Goal: Check status: Verify the current state of an ongoing process or item

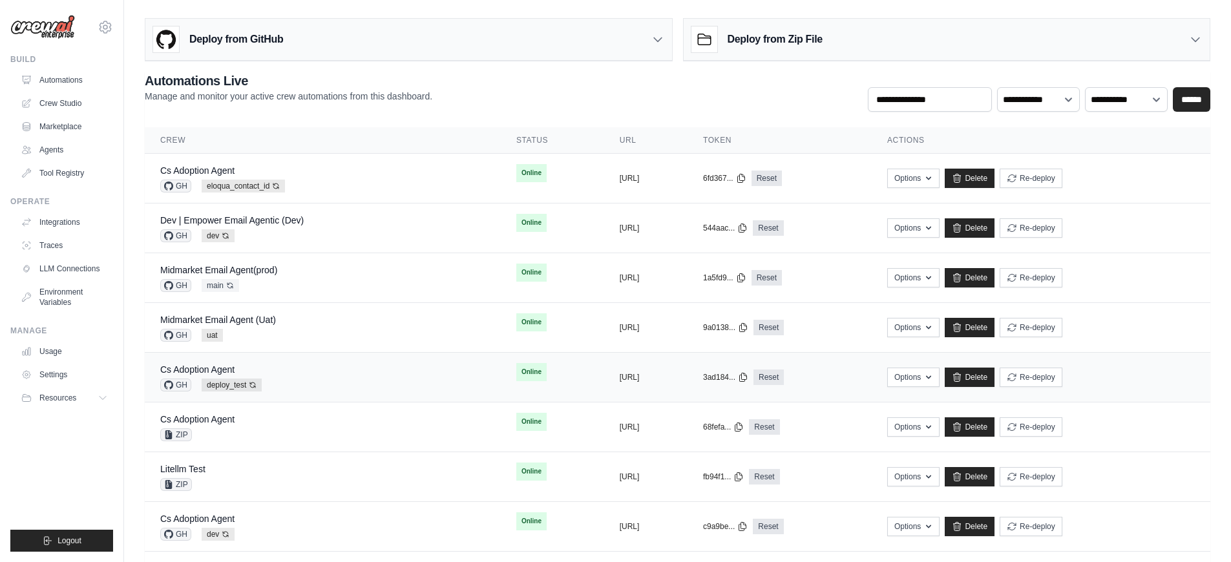
scroll to position [322, 0]
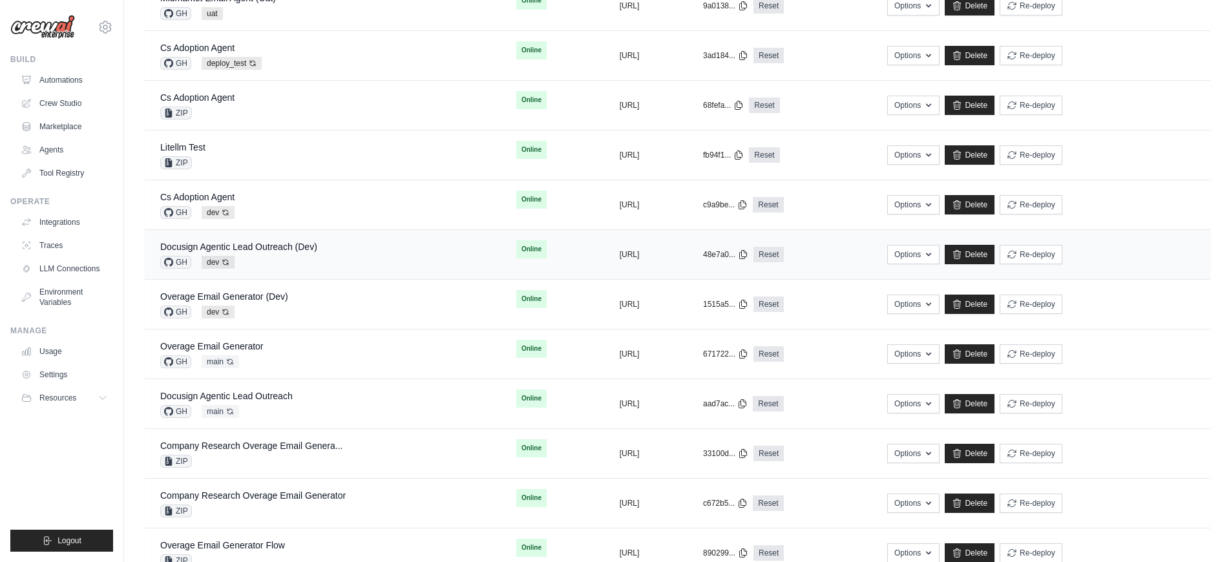
click at [327, 250] on div "Docusign Agentic Lead Outreach (Dev) GH dev Auto-deploy enabled" at bounding box center [322, 254] width 325 height 28
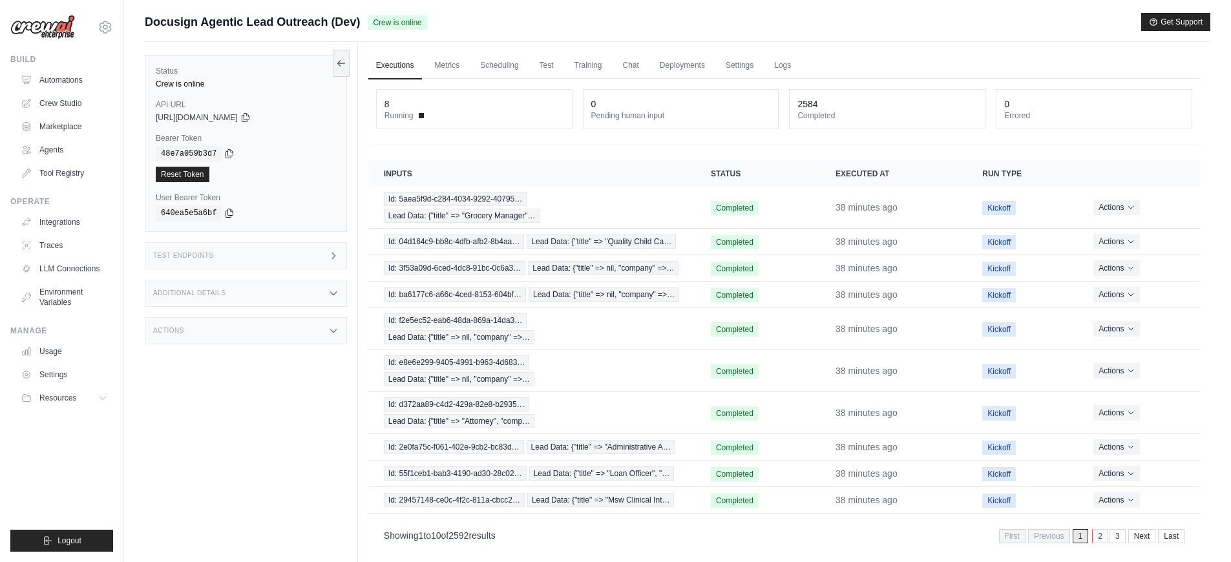
click at [1104, 536] on link "2" at bounding box center [1100, 536] width 16 height 14
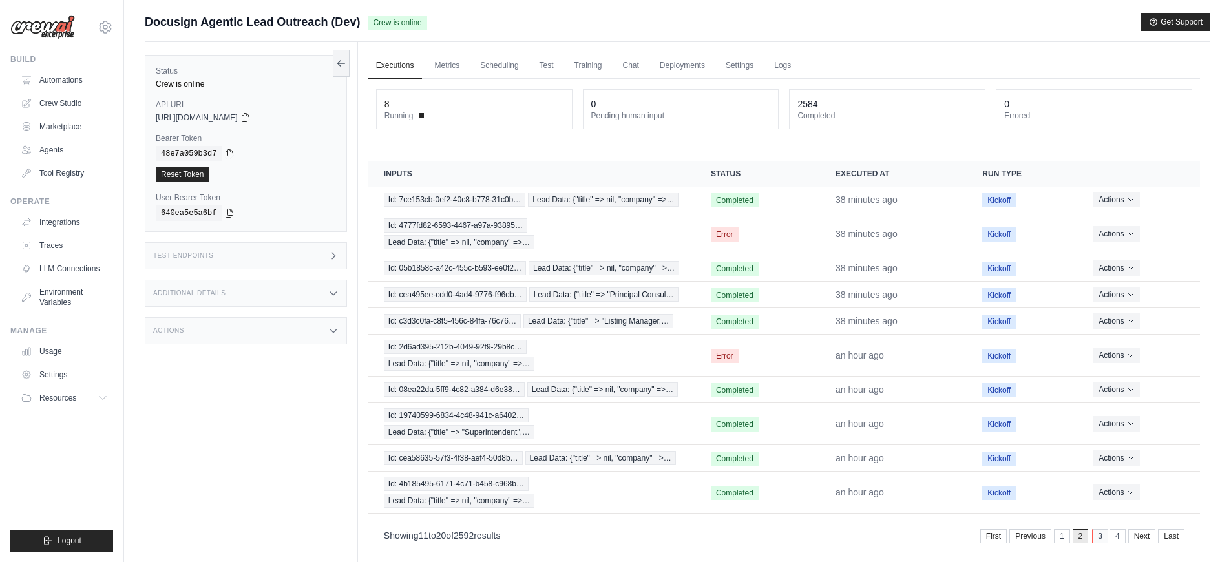
click at [1104, 538] on link "3" at bounding box center [1100, 536] width 16 height 14
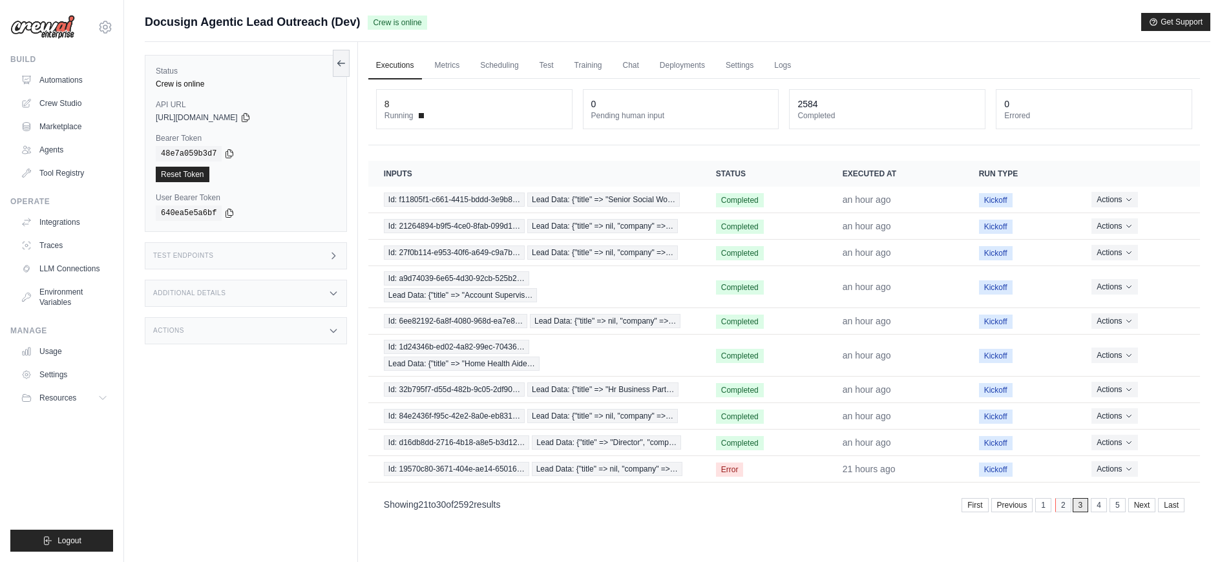
click at [1063, 511] on link "2" at bounding box center [1063, 505] width 16 height 14
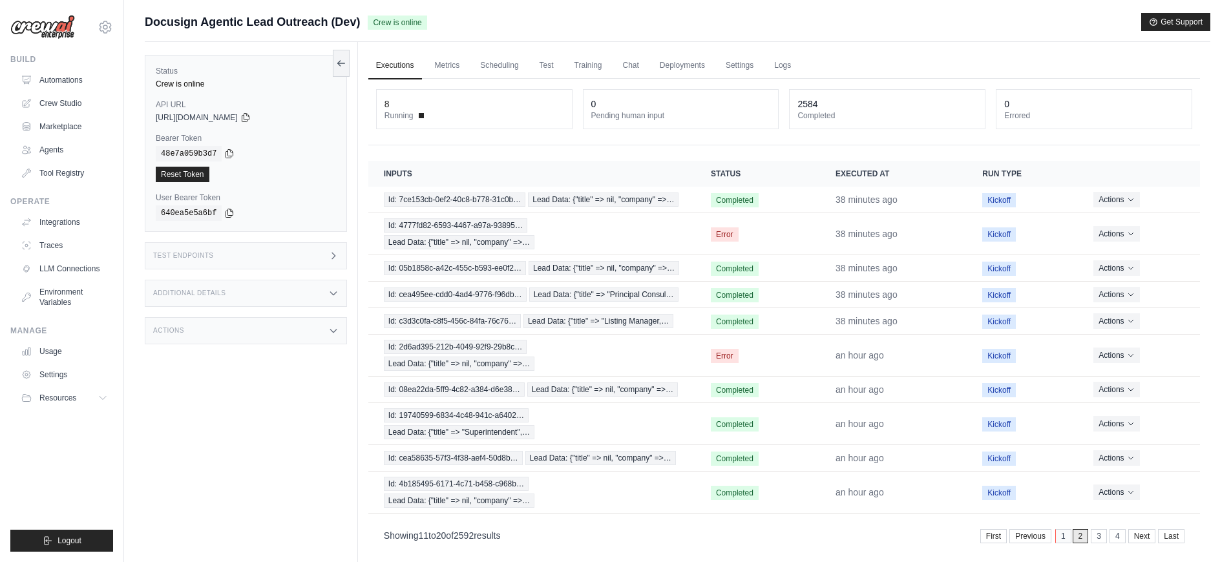
click at [1064, 534] on link "1" at bounding box center [1063, 536] width 16 height 14
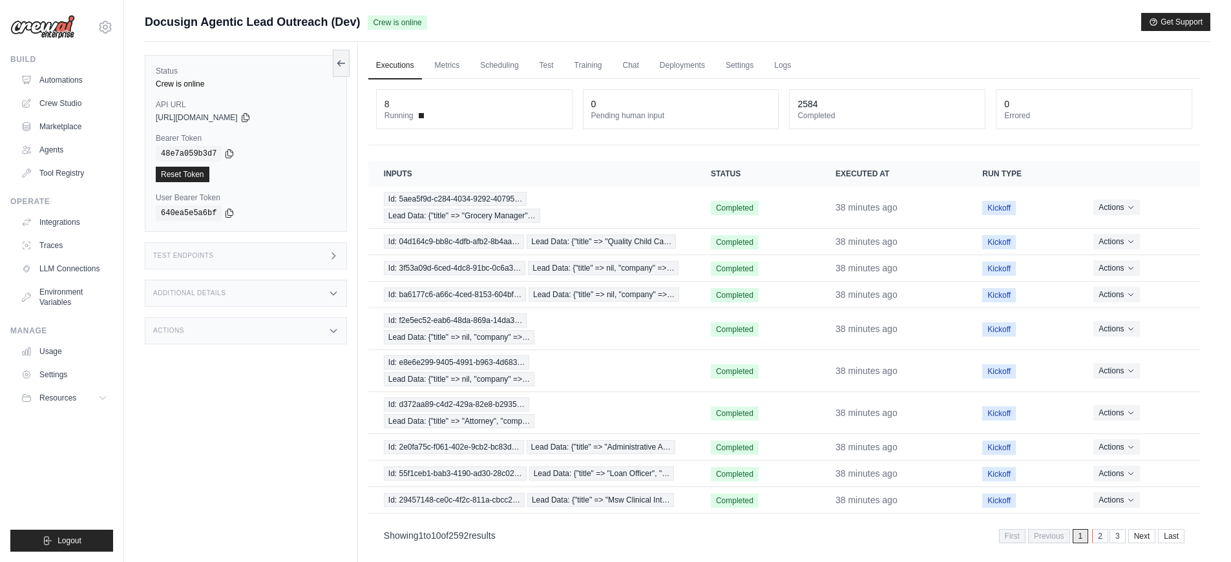
click at [1093, 536] on link "2" at bounding box center [1100, 536] width 16 height 14
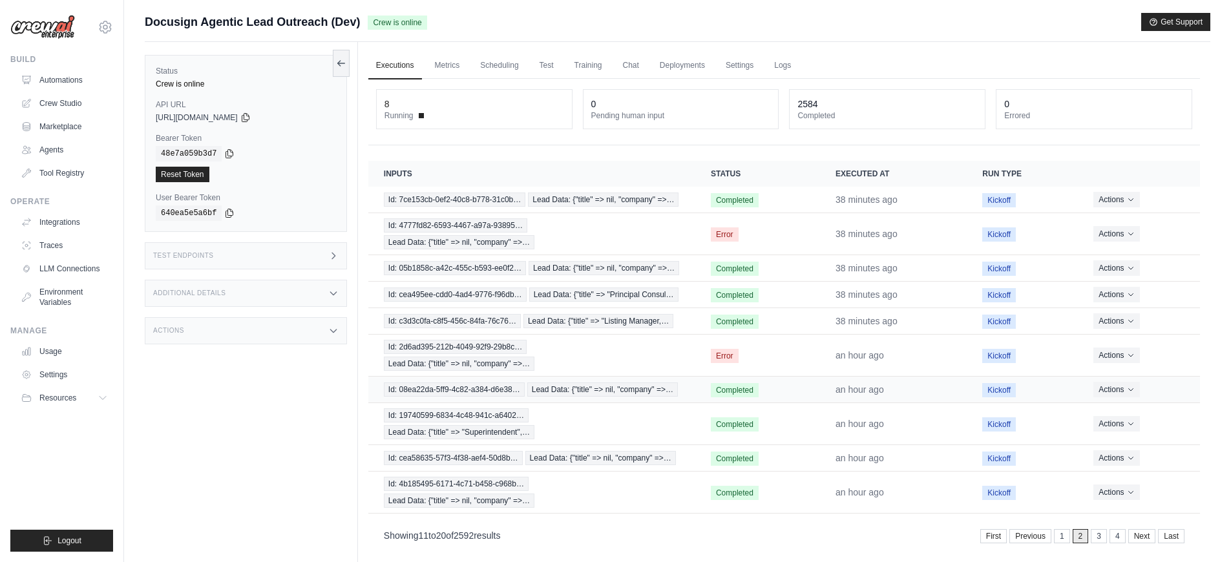
scroll to position [29, 0]
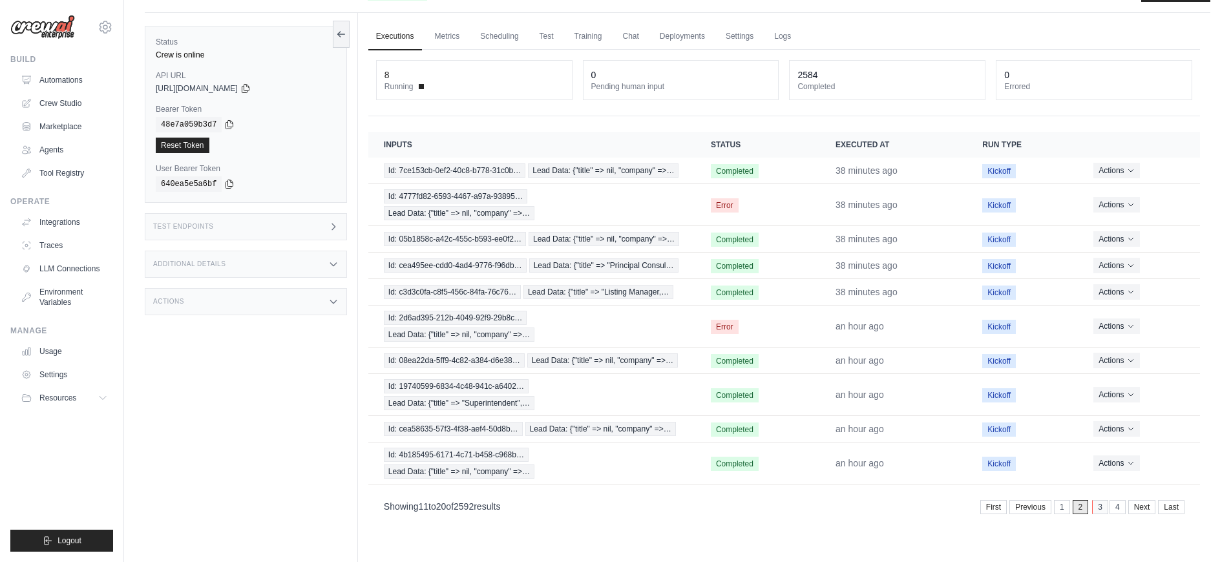
click at [1100, 508] on link "3" at bounding box center [1100, 507] width 16 height 14
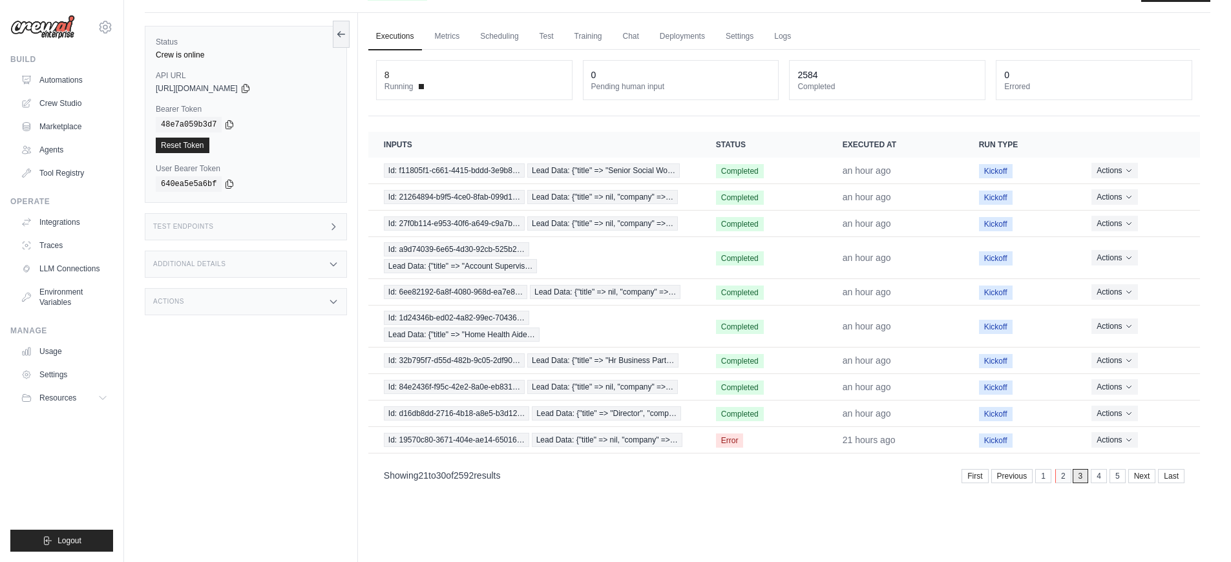
click at [1066, 482] on link "2" at bounding box center [1063, 476] width 16 height 14
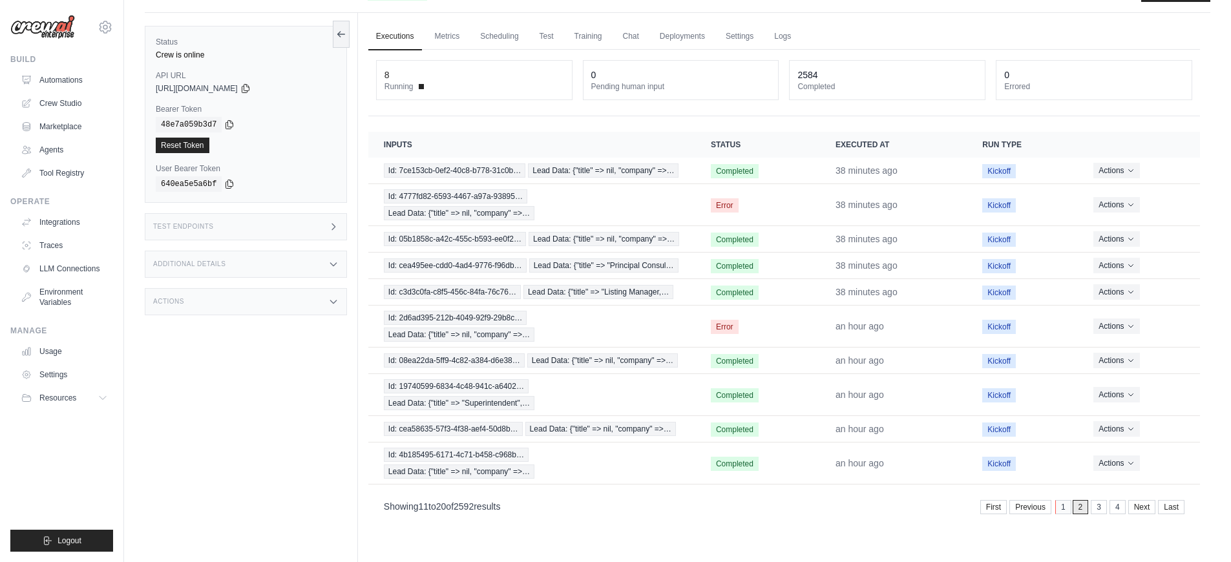
click at [1069, 505] on link "1" at bounding box center [1063, 507] width 16 height 14
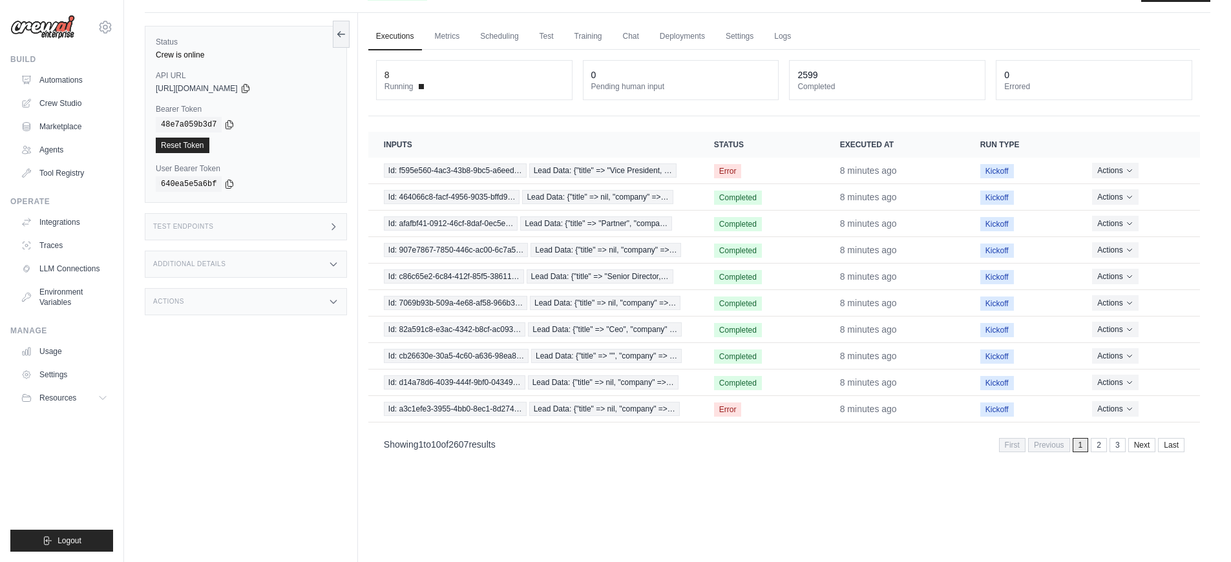
scroll to position [0, 0]
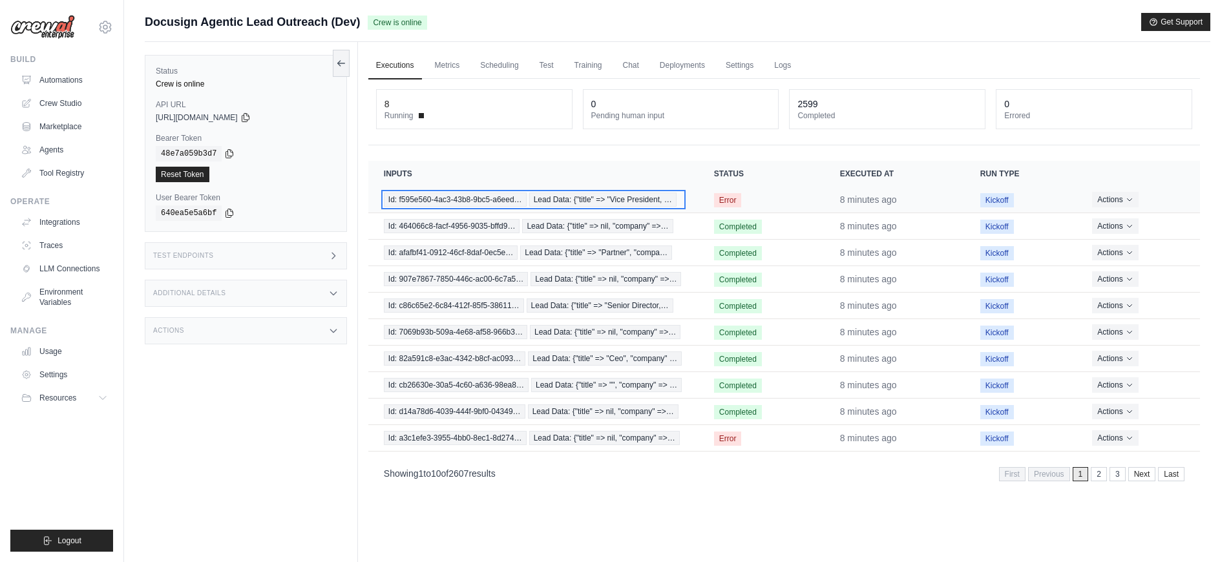
click at [487, 200] on span "Id: f595e560-4ac3-43b8-9bc5-a6eed…" at bounding box center [455, 200] width 143 height 14
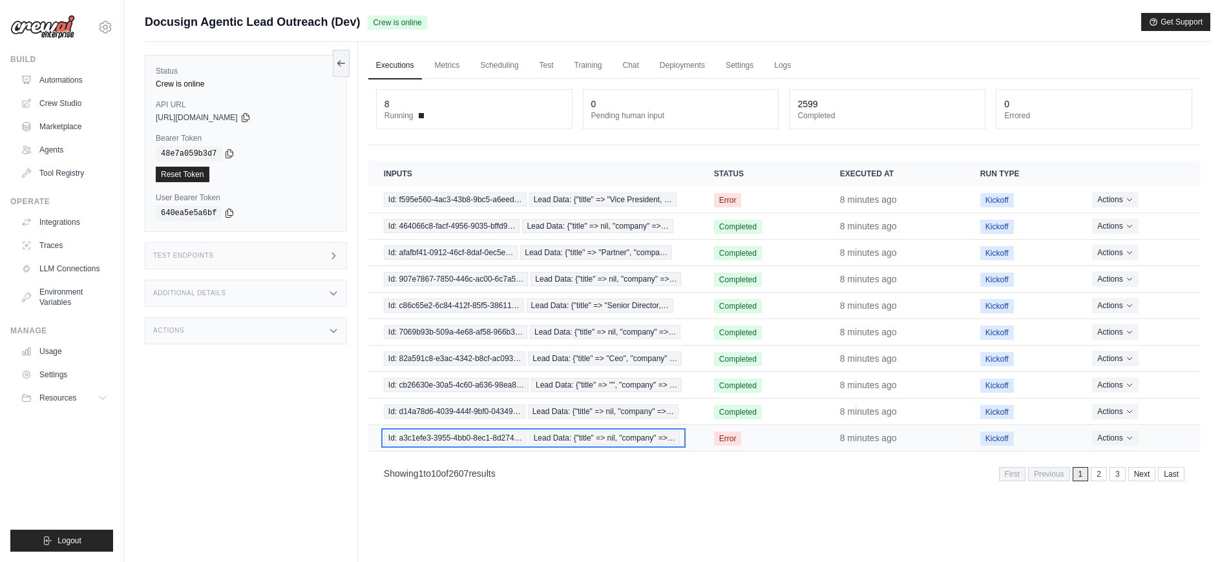
click at [510, 441] on span "Id: a3c1efe3-3955-4bb0-8ec1-8d274…" at bounding box center [455, 438] width 143 height 14
click at [1102, 476] on link "2" at bounding box center [1100, 474] width 16 height 14
click at [1103, 478] on link "2" at bounding box center [1100, 474] width 16 height 14
click at [891, 491] on div "Executions Metrics Scheduling Test Training Chat Deployments Settings Logs 8 Ru…" at bounding box center [784, 323] width 852 height 562
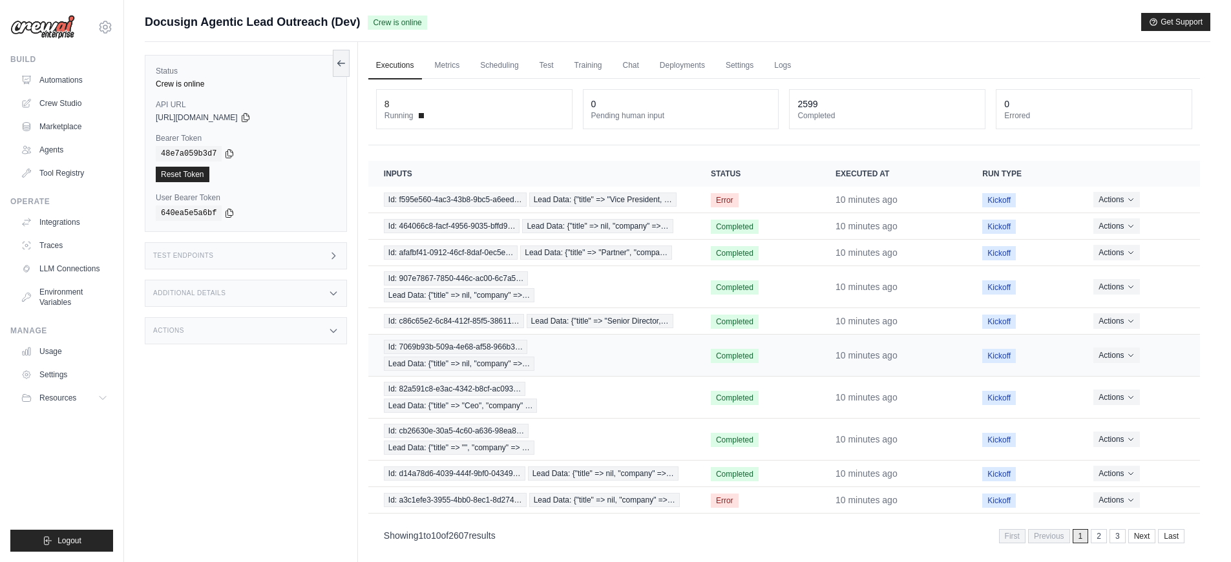
scroll to position [55, 0]
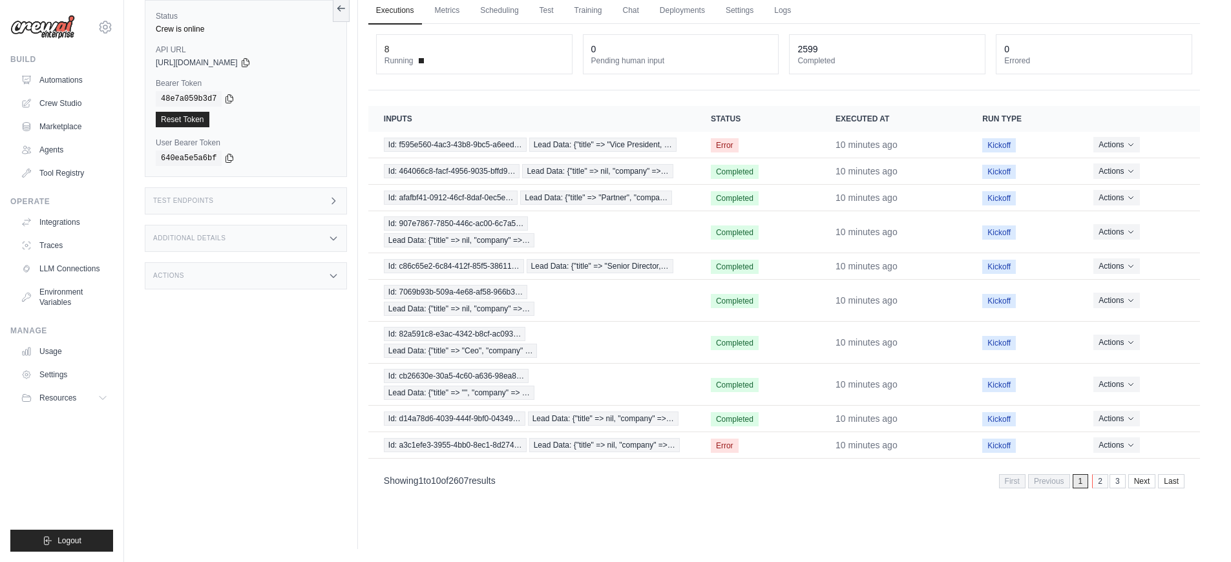
click at [1096, 483] on link "2" at bounding box center [1100, 481] width 16 height 14
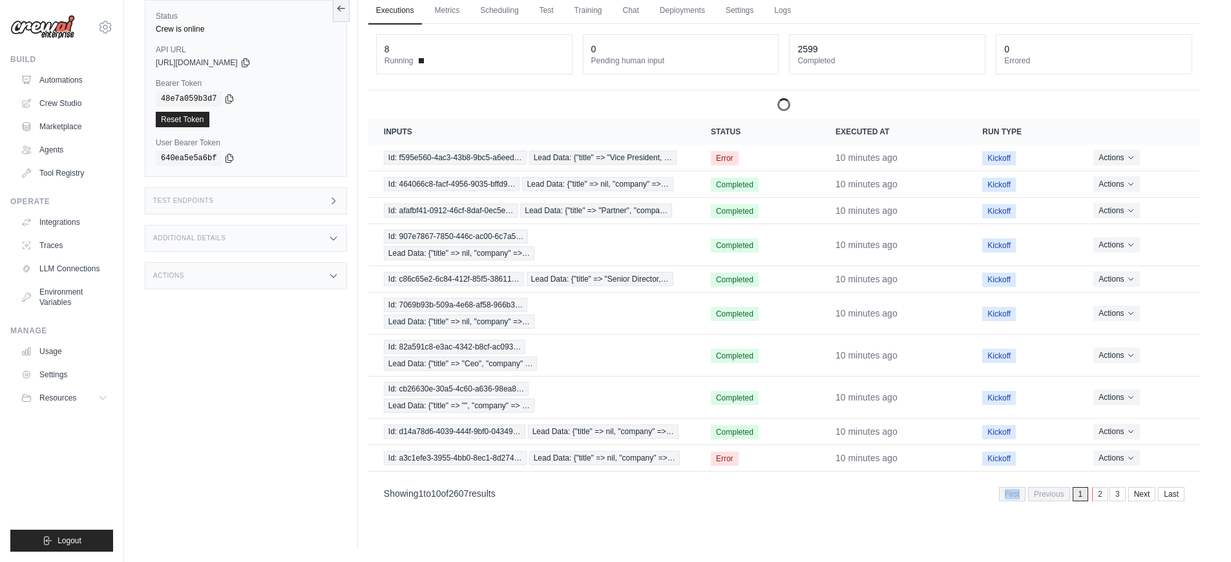
click at [1096, 483] on div "Showing 1 to 10 of 2607 results First Previous 1 2 3 Next Last" at bounding box center [784, 493] width 832 height 33
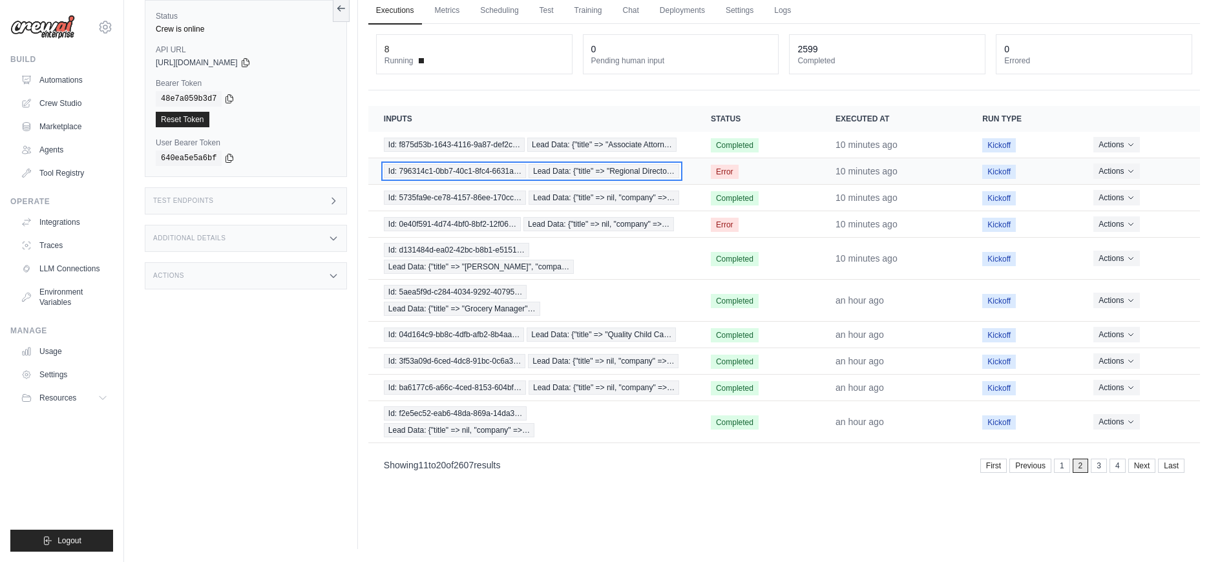
click at [489, 173] on span "Id: 796314c1-0bb7-40c1-8fc4-6631a…" at bounding box center [455, 171] width 142 height 14
click at [684, 227] on td "Id: 0e40f591-4d74-4bf0-8bf2-12f06… Lead Data: {"title" => nil, "company" =>…" at bounding box center [531, 224] width 327 height 26
click at [1059, 465] on link "1" at bounding box center [1063, 466] width 16 height 14
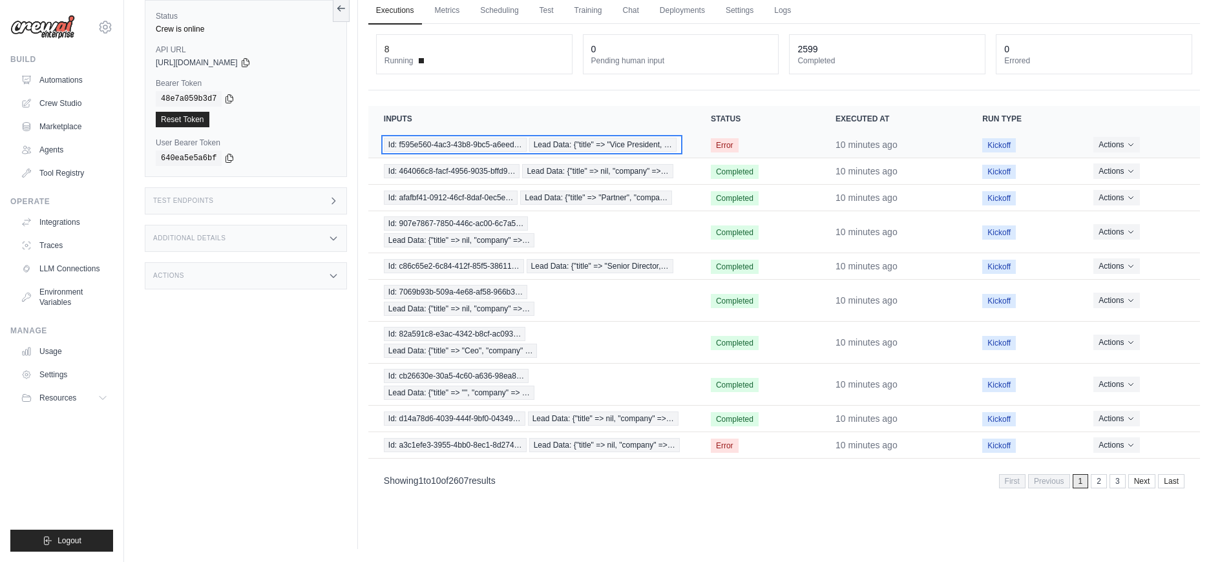
click at [516, 150] on span "Id: f595e560-4ac3-43b8-9bc5-a6eed…" at bounding box center [455, 145] width 143 height 14
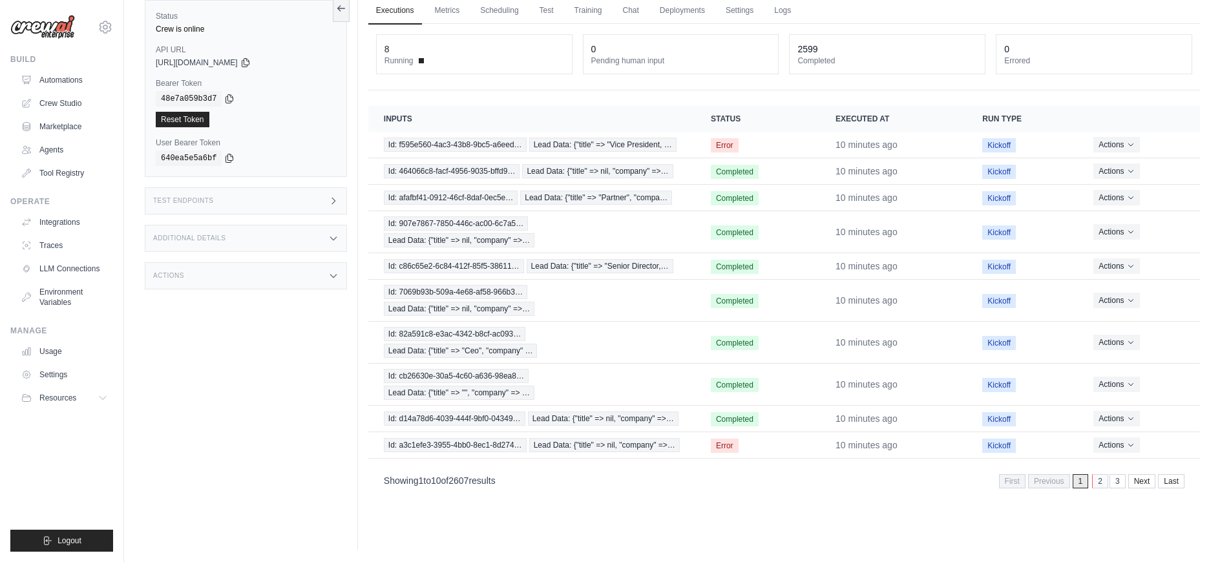
click at [1103, 478] on link "2" at bounding box center [1100, 481] width 16 height 14
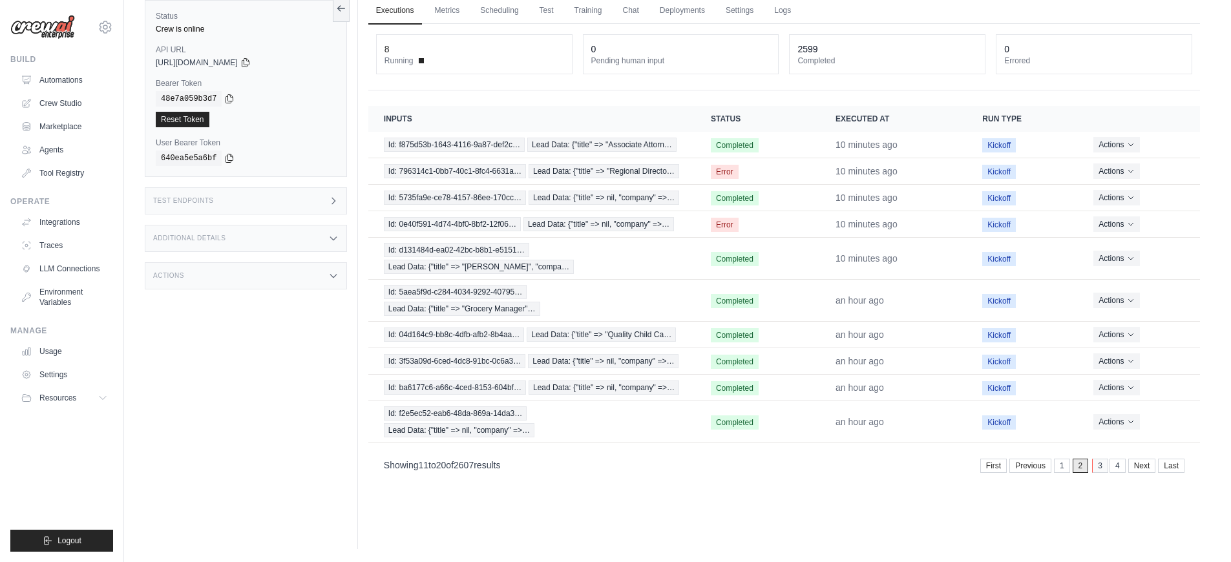
click at [1095, 469] on link "3" at bounding box center [1100, 466] width 16 height 14
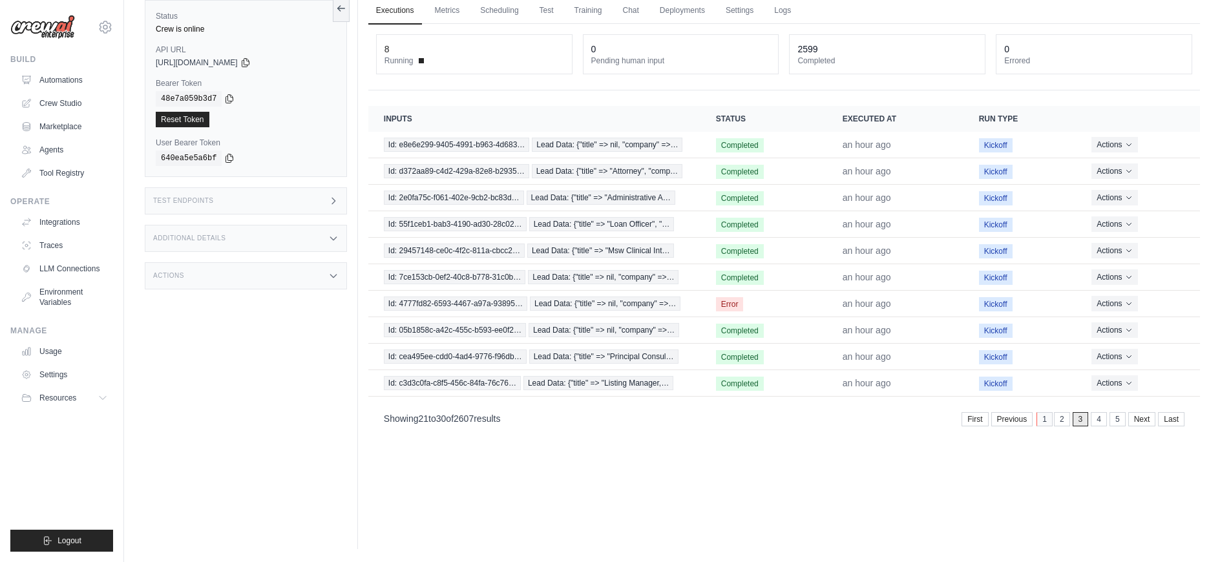
click at [1048, 419] on link "1" at bounding box center [1045, 419] width 16 height 14
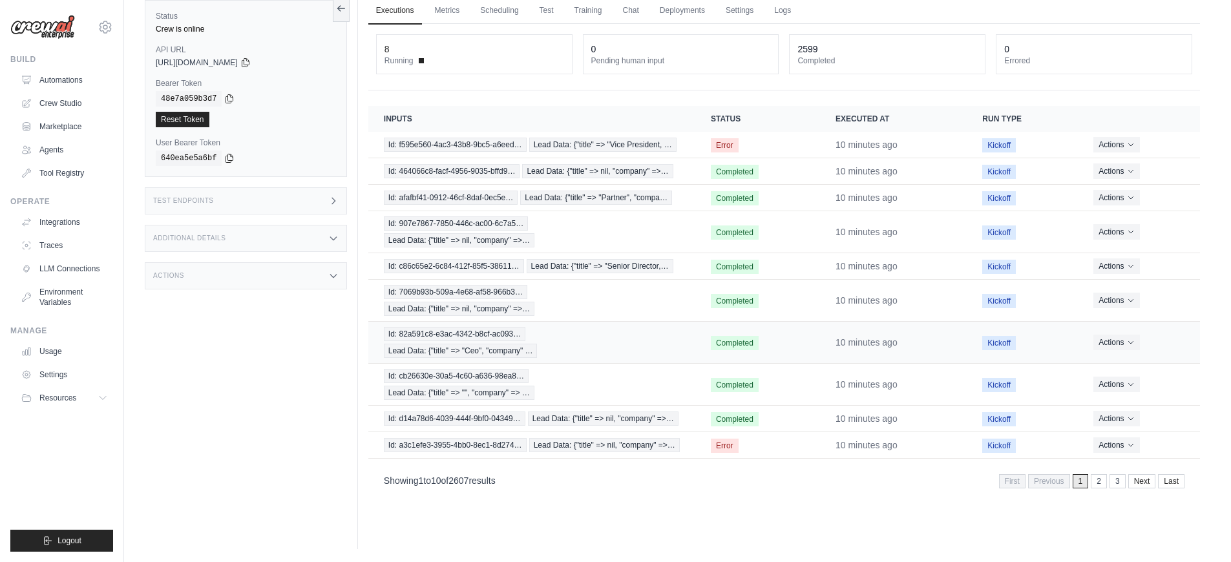
scroll to position [0, 0]
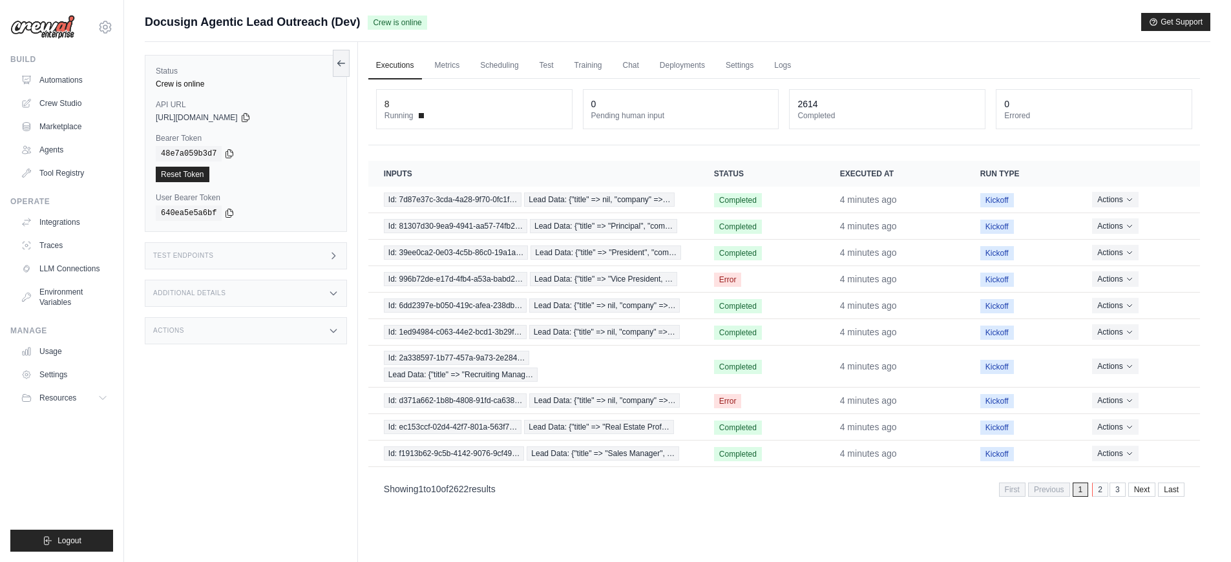
click at [1097, 491] on link "2" at bounding box center [1100, 490] width 16 height 14
click at [512, 279] on span "Id: 996b72de-e17d-4fb4-a53a-babd2…" at bounding box center [455, 279] width 143 height 14
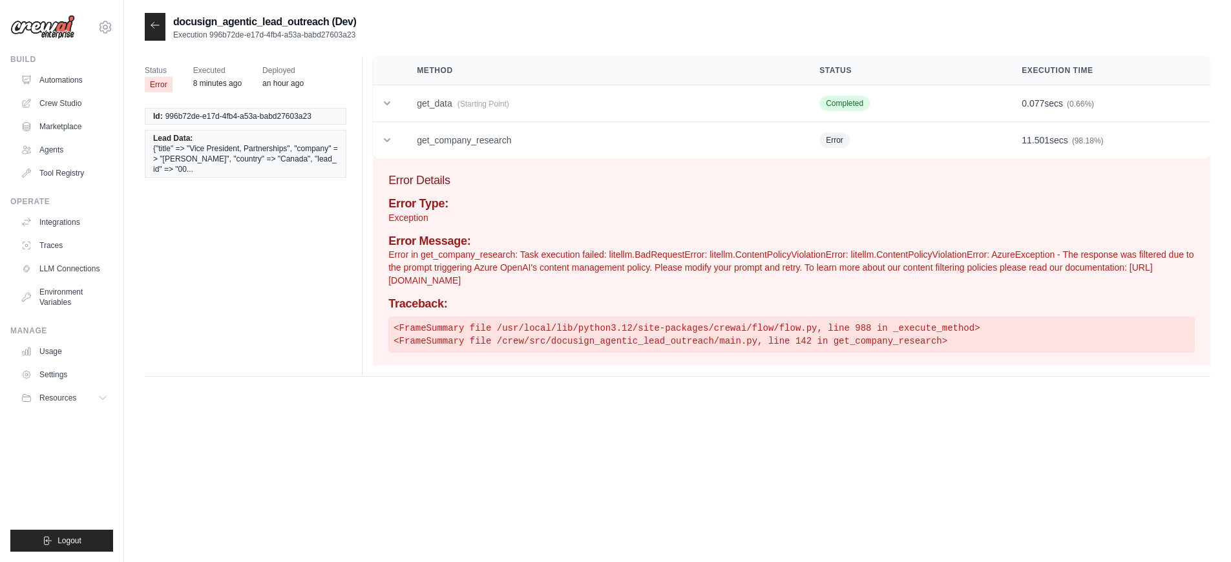
copy p "Task execution failed: litellm.BadRequestError: litellm.ContentPolicyViolationE…"
drag, startPoint x: 522, startPoint y: 254, endPoint x: 653, endPoint y: 279, distance: 133.0
click at [653, 279] on p "Error in get_company_research: Task execution failed: litellm.BadRequestError: …" at bounding box center [791, 267] width 807 height 39
click at [362, 301] on div "Method Status Execution Time get_data (Starting Point) Completed 0.077 secs (0.…" at bounding box center [786, 216] width 849 height 320
click at [931, 243] on h4 "Error Message:" at bounding box center [791, 242] width 807 height 14
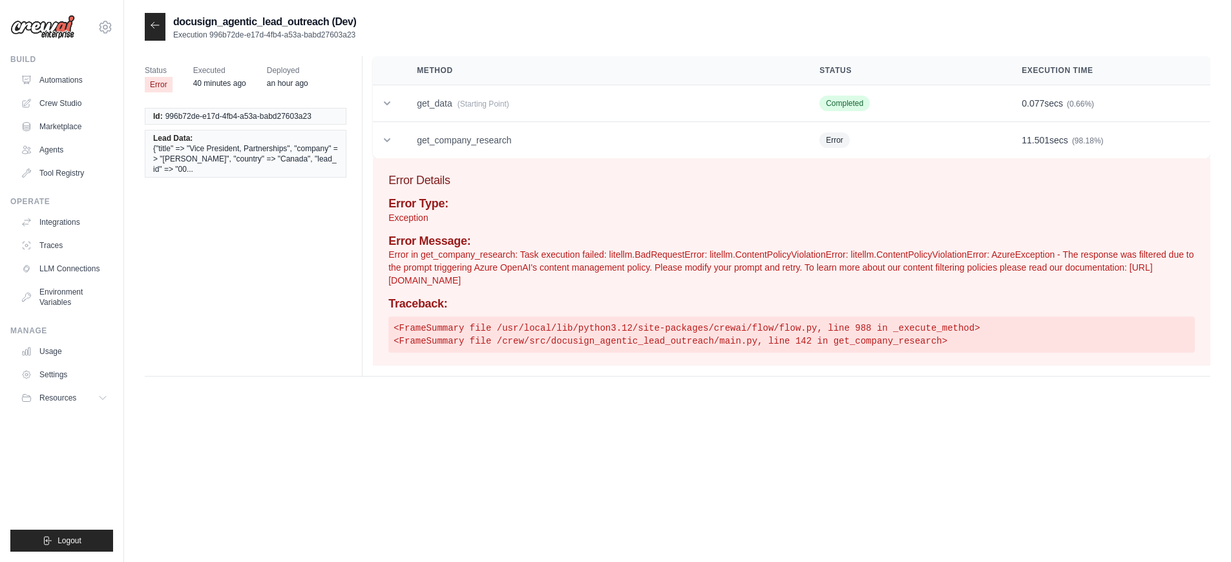
click at [931, 243] on h4 "Error Message:" at bounding box center [791, 242] width 807 height 14
click at [1108, 140] on td "11.501 secs (98.18%)" at bounding box center [1108, 140] width 204 height 37
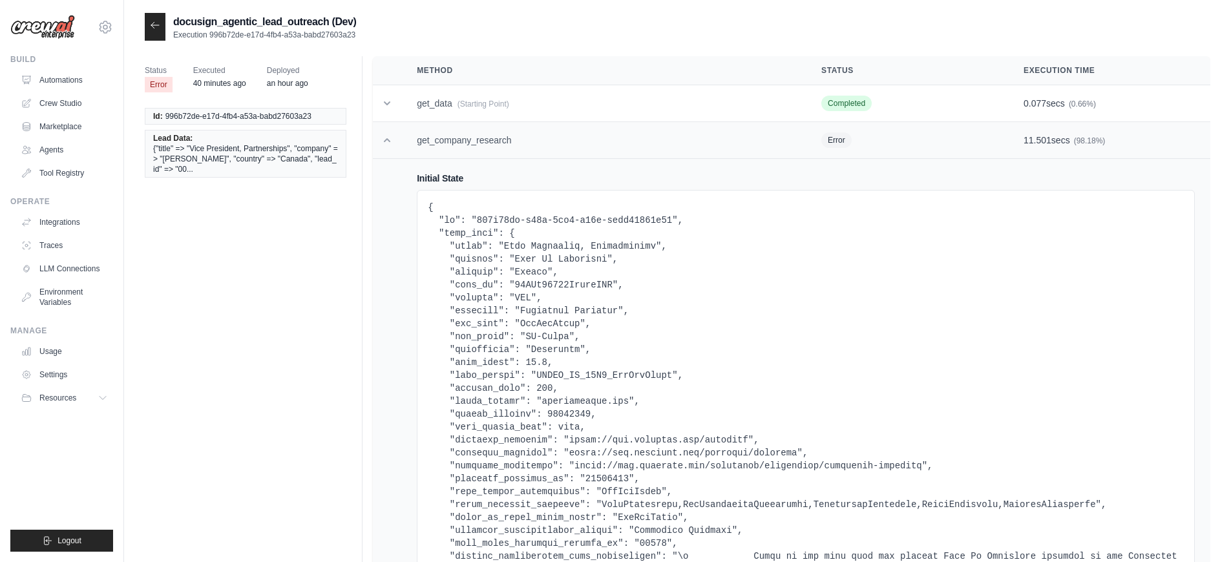
click at [702, 153] on td "get_company_research" at bounding box center [603, 140] width 405 height 37
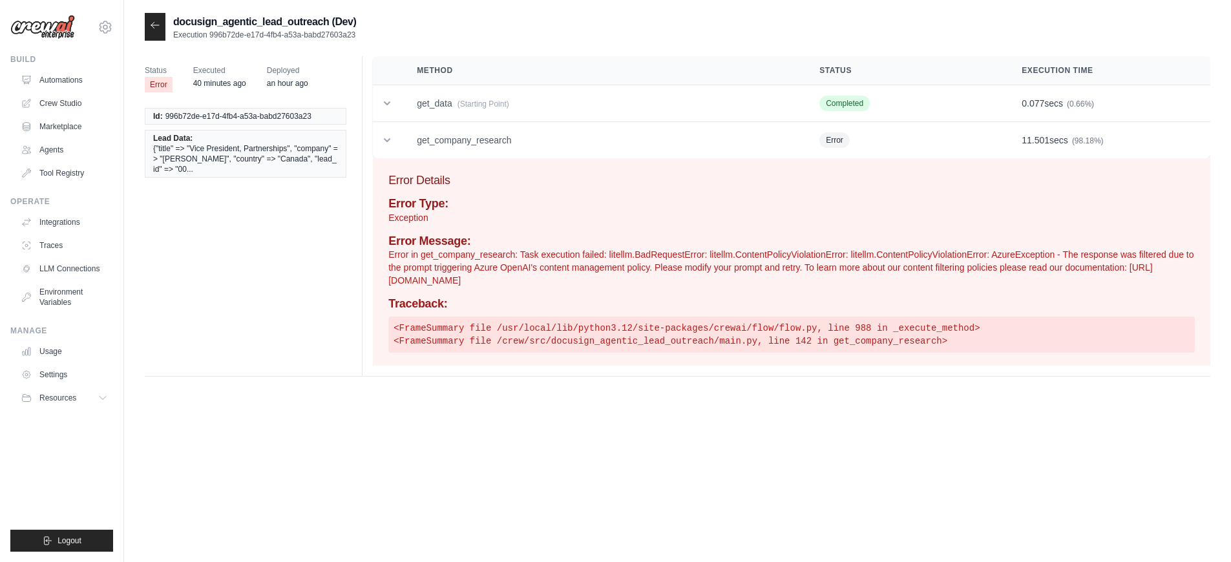
click at [992, 337] on pre "<FrameSummary file /usr/local/lib/python3.12/site-packages/crewai/flow/flow.py,…" at bounding box center [791, 335] width 807 height 36
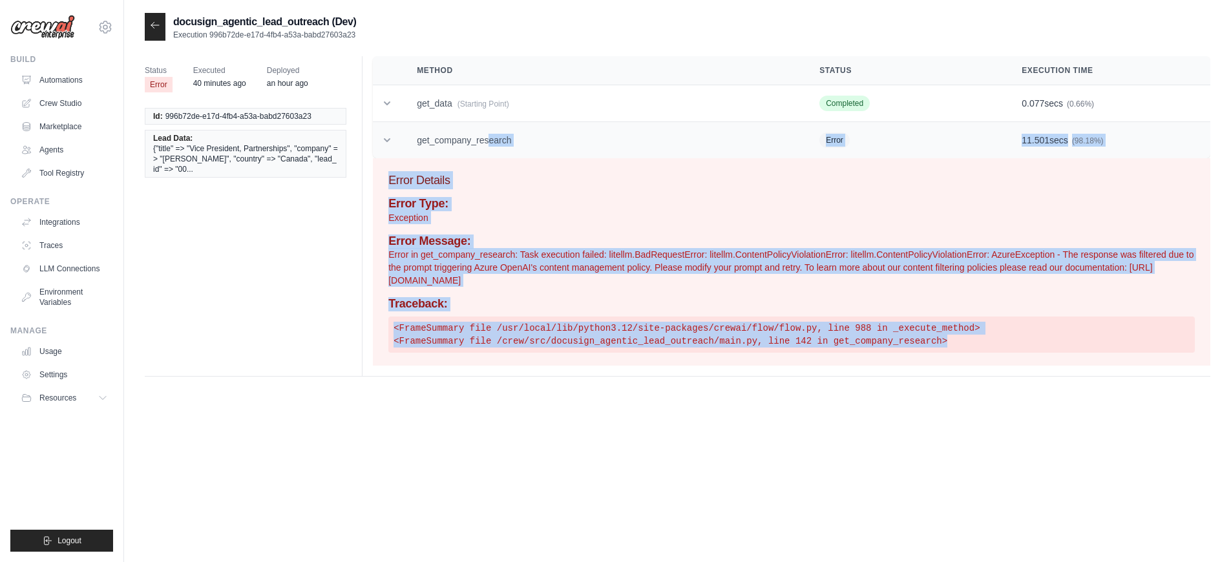
drag, startPoint x: 992, startPoint y: 337, endPoint x: 383, endPoint y: 138, distance: 641.1
click at [383, 138] on div "Method Status Execution Time get_data (Starting Point) Completed 0.077 secs (0.…" at bounding box center [786, 216] width 849 height 320
click at [637, 504] on div "docusign_agentic_lead_outreach (Dev) Execution 996b72de-e17d-4fb4-a53a-babd2760…" at bounding box center [678, 294] width 1066 height 562
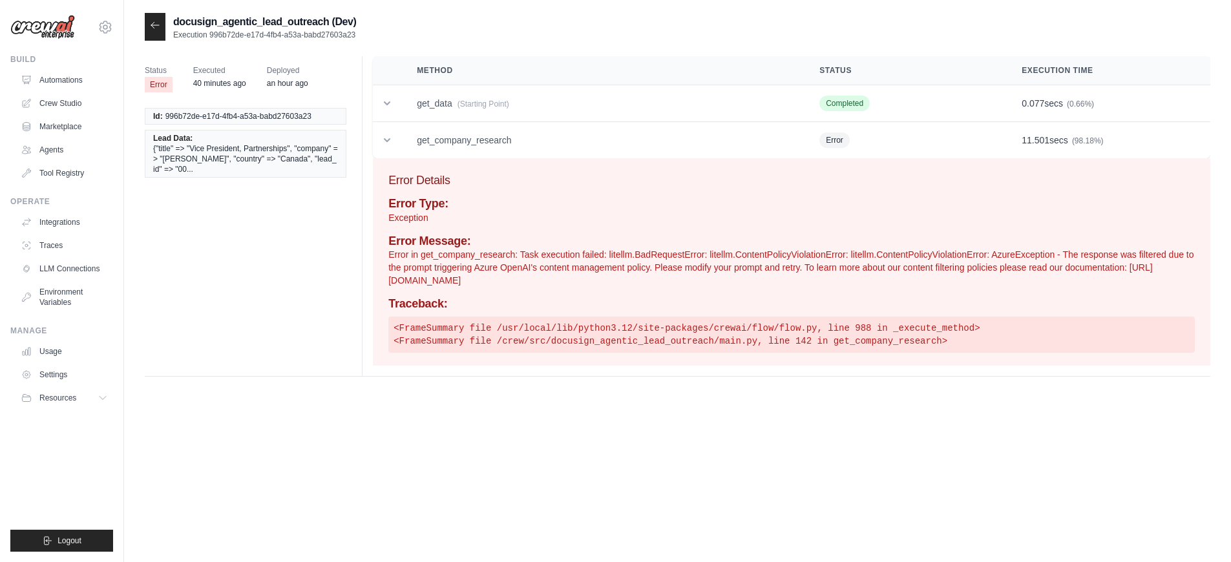
click at [637, 504] on div "docusign_agentic_lead_outreach (Dev) Execution 996b72de-e17d-4fb4-a53a-babd2760…" at bounding box center [678, 294] width 1066 height 562
drag, startPoint x: 358, startPoint y: 36, endPoint x: 209, endPoint y: 36, distance: 148.6
click at [209, 36] on div "docusign_agentic_lead_outreach (Dev) Execution 996b72de-e17d-4fb4-a53a-babd2760…" at bounding box center [678, 27] width 1066 height 28
copy p "996b72de-e17d-4fb4-a53a-babd27603a23"
